Goal: Navigation & Orientation: Find specific page/section

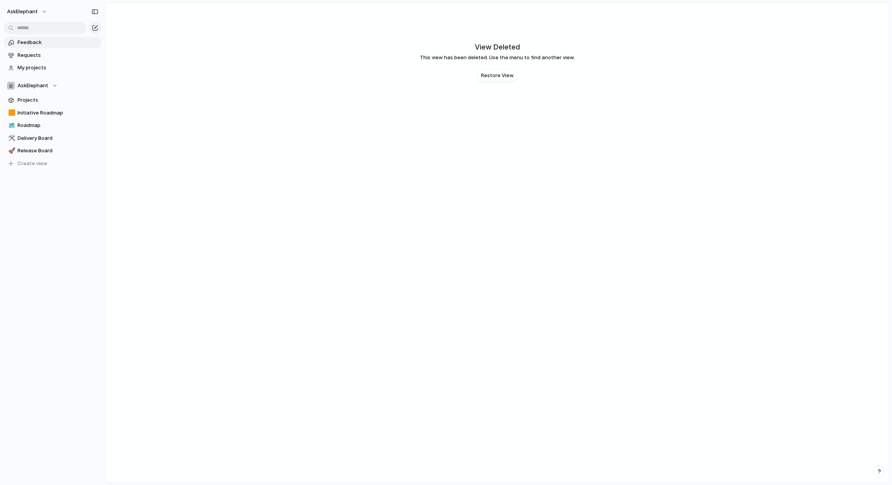
click at [58, 42] on span "Feedback" at bounding box center [58, 43] width 81 height 8
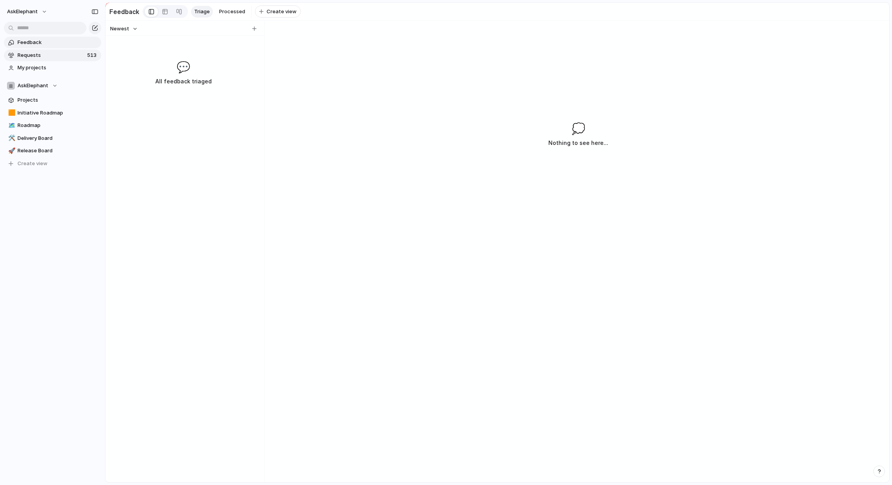
click at [53, 54] on span "Requests" at bounding box center [51, 55] width 67 height 8
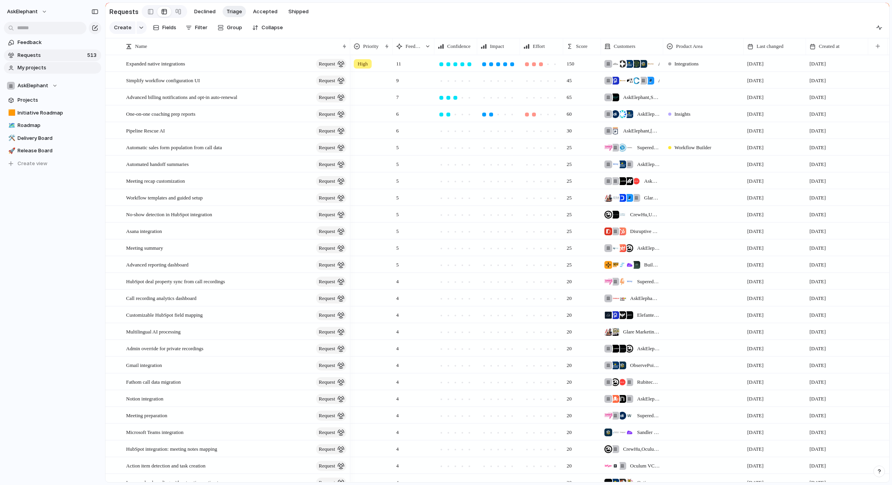
click at [51, 70] on span "My projects" at bounding box center [58, 68] width 81 height 8
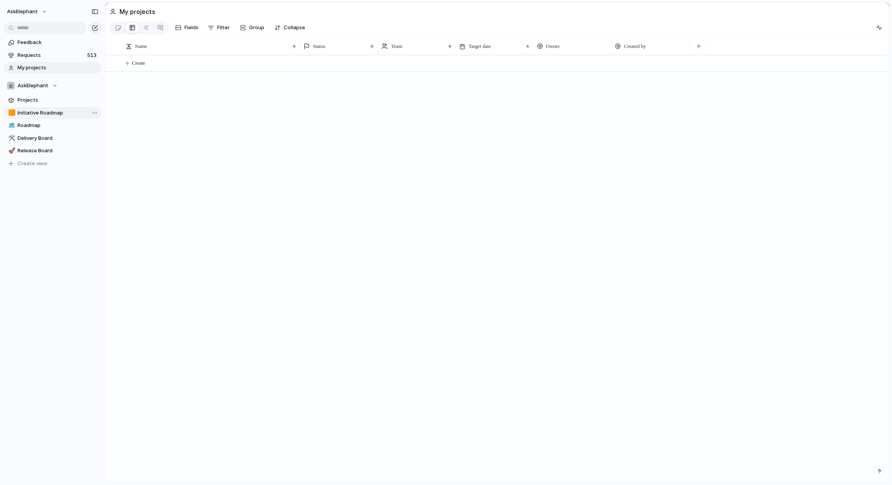
click at [40, 111] on span "Initiative Roadmap" at bounding box center [58, 113] width 81 height 8
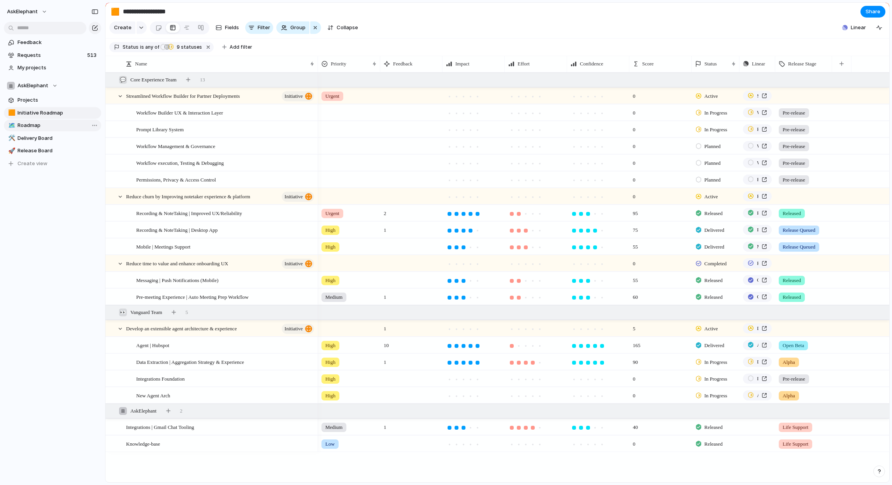
click at [43, 127] on span "Roadmap" at bounding box center [58, 125] width 81 height 8
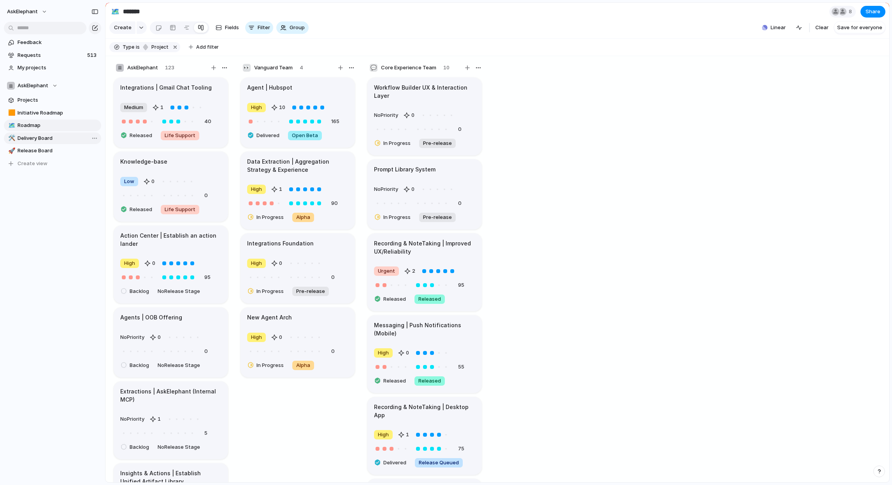
click at [46, 138] on span "Delivery Board" at bounding box center [58, 138] width 81 height 8
type input "**********"
